Goal: Task Accomplishment & Management: Use online tool/utility

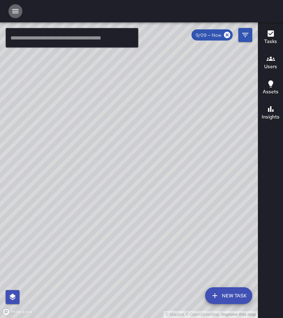
click at [21, 8] on button "button" at bounding box center [15, 11] width 14 height 14
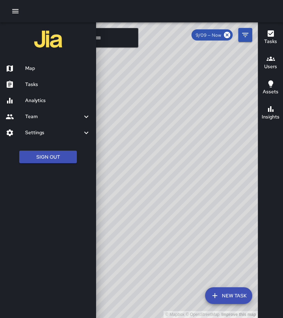
click at [28, 84] on h6 "Tasks" at bounding box center [57, 85] width 65 height 8
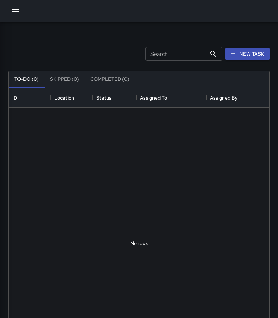
scroll to position [291, 255]
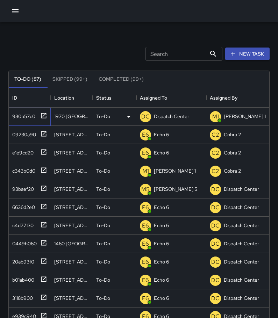
click at [44, 115] on icon at bounding box center [43, 115] width 7 height 7
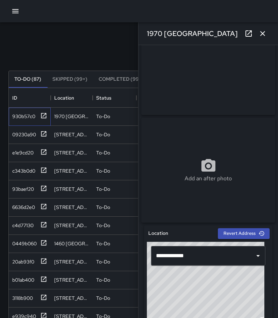
scroll to position [210, 0]
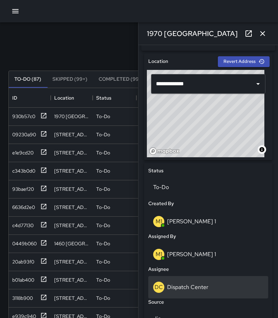
click at [191, 289] on p "Dispatch Center" at bounding box center [187, 287] width 41 height 7
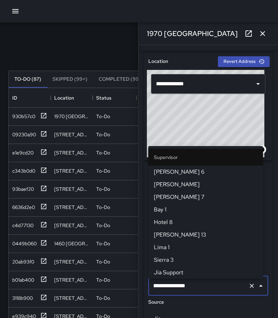
scroll to position [718, 0]
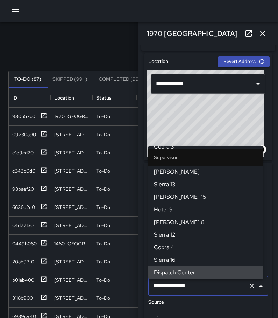
click at [248, 290] on icon "Clear" at bounding box center [251, 286] width 7 height 7
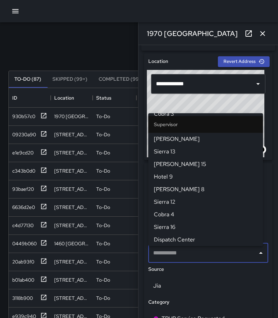
scroll to position [0, 0]
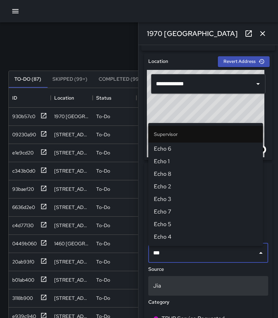
type input "****"
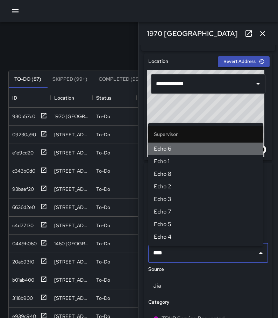
click at [197, 149] on span "Echo 6" at bounding box center [206, 149] width 104 height 8
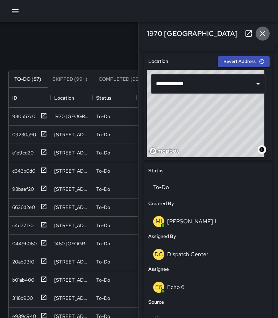
click at [259, 35] on icon "button" at bounding box center [262, 33] width 8 height 8
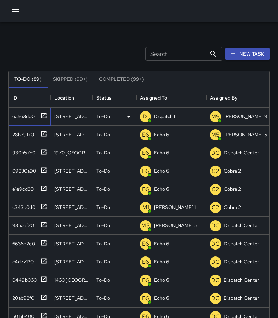
click at [44, 115] on icon at bounding box center [43, 115] width 7 height 7
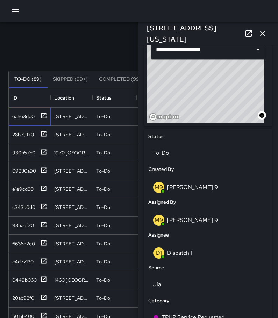
scroll to position [245, 0]
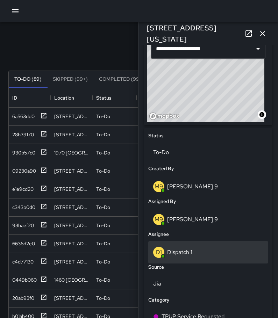
click at [192, 258] on div "D1 Dispatch 1" at bounding box center [208, 252] width 110 height 11
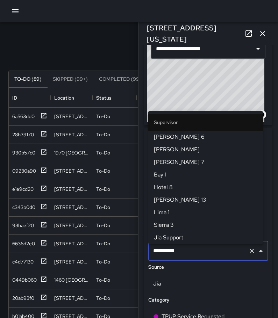
scroll to position [466, 0]
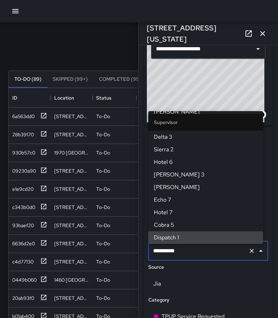
click at [248, 253] on icon "Clear" at bounding box center [251, 251] width 7 height 7
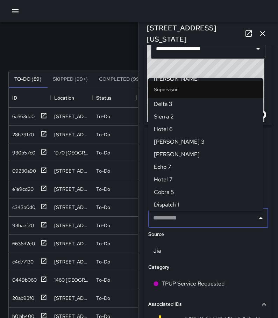
scroll to position [0, 0]
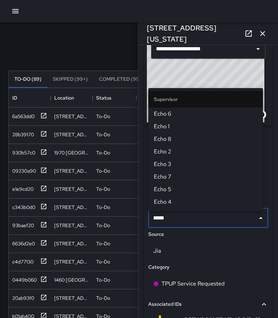
type input "******"
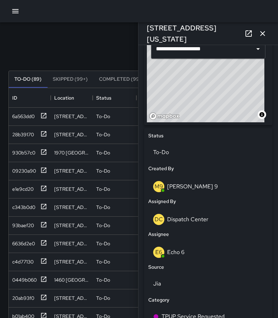
click at [264, 32] on icon "button" at bounding box center [262, 33] width 5 height 5
